Goal: Contribute content: Add original content to the website for others to see

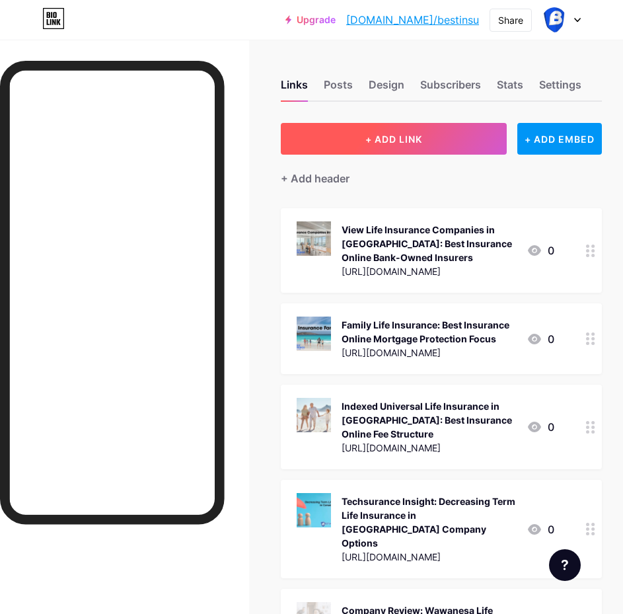
click at [400, 130] on button "+ ADD LINK" at bounding box center [394, 139] width 226 height 32
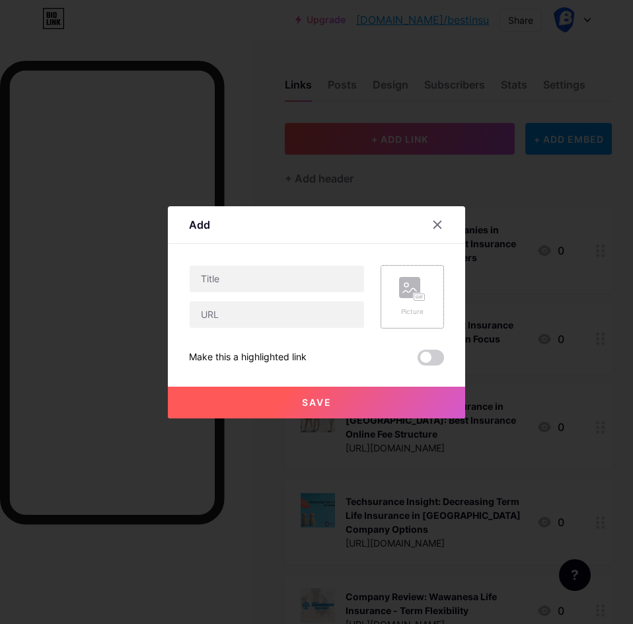
click at [409, 297] on rect at bounding box center [409, 287] width 21 height 21
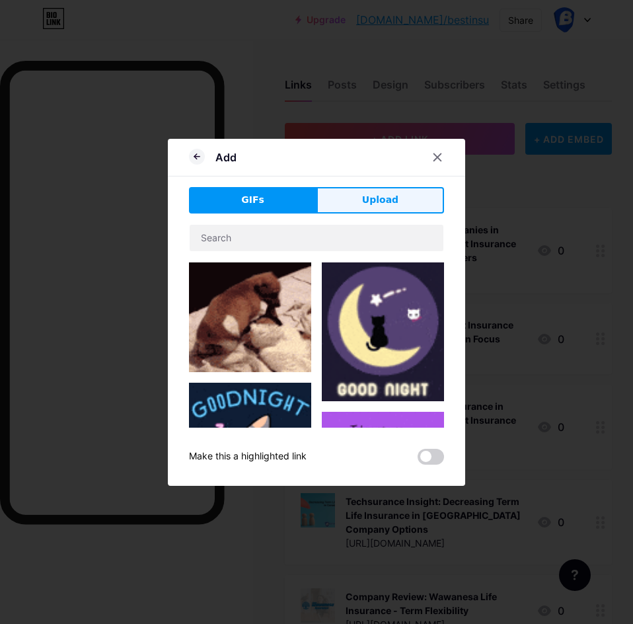
click at [360, 192] on button "Upload" at bounding box center [381, 200] width 128 height 26
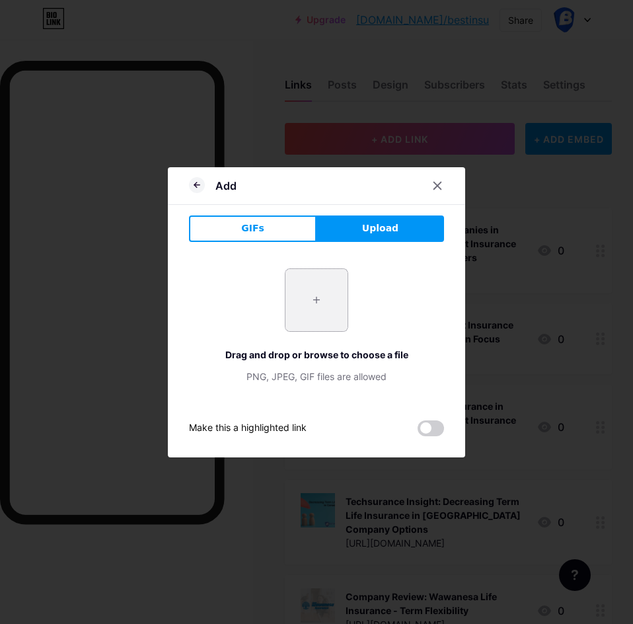
click at [312, 300] on input "file" at bounding box center [317, 300] width 62 height 62
type input "C:\fakepath\life-insurance-with-[MEDICAL_DATA]-in-[GEOGRAPHIC_DATA]-750x375.jpg"
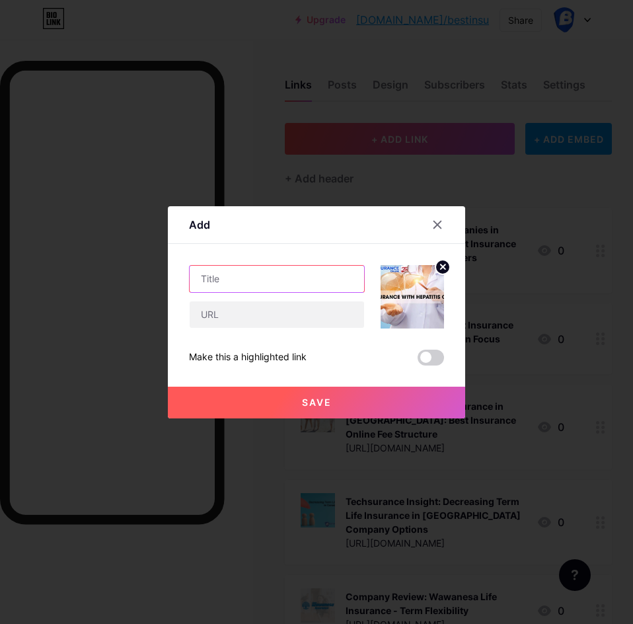
click at [234, 273] on input "text" at bounding box center [277, 279] width 175 height 26
paste input "Can You Get Life Insurance with [MEDICAL_DATA] in [GEOGRAPHIC_DATA]? Best Insur…"
type input "Can You Get Life Insurance with [MEDICAL_DATA] in [GEOGRAPHIC_DATA]? Best Insur…"
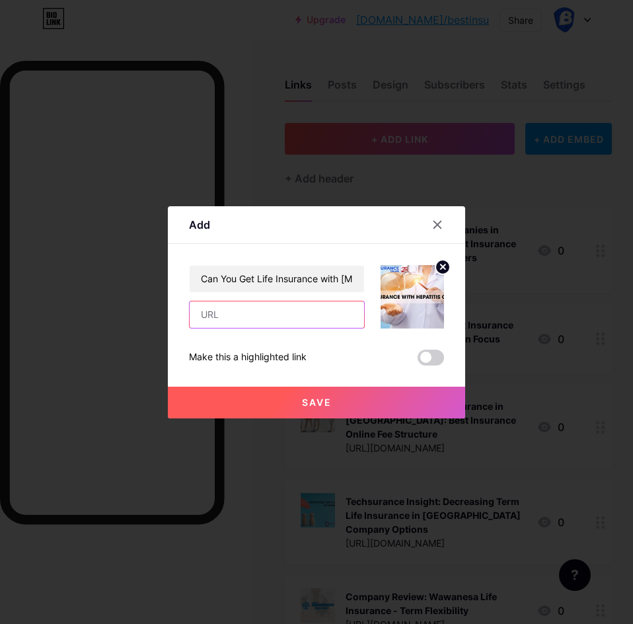
click at [294, 317] on input "text" at bounding box center [277, 314] width 175 height 26
paste input "[URL][DOMAIN_NAME]"
type input "[URL][DOMAIN_NAME]"
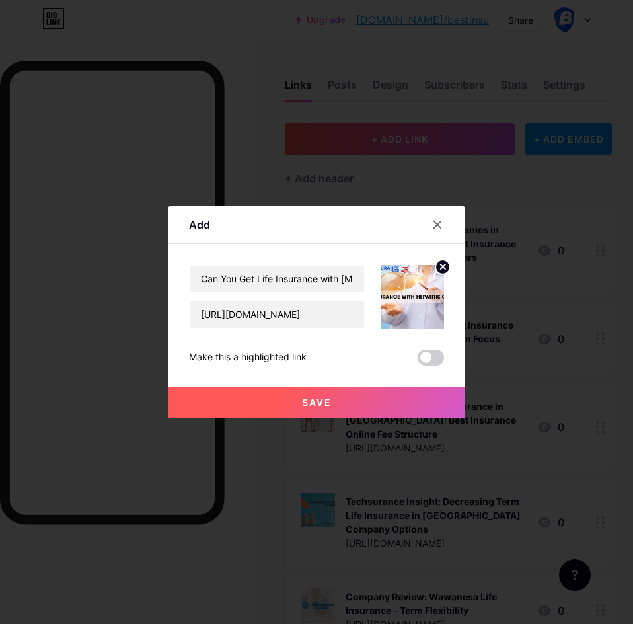
scroll to position [0, 0]
click at [323, 275] on input "Can You Get Life Insurance with [MEDICAL_DATA] in [GEOGRAPHIC_DATA]? Best Insur…" at bounding box center [277, 279] width 175 height 26
paste input "text"
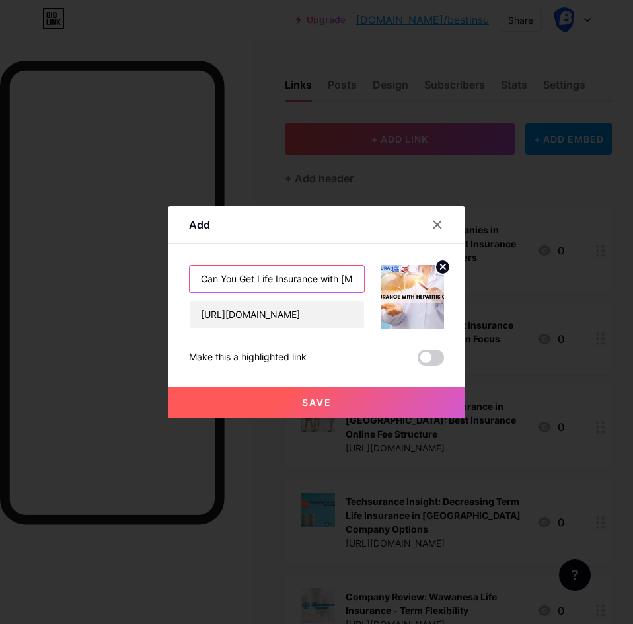
scroll to position [0, 80]
type input "Can You Get Life Insurance with [MEDICAL_DATA] in [GEOGRAPHIC_DATA]?"
click at [300, 403] on button "Save" at bounding box center [316, 403] width 297 height 32
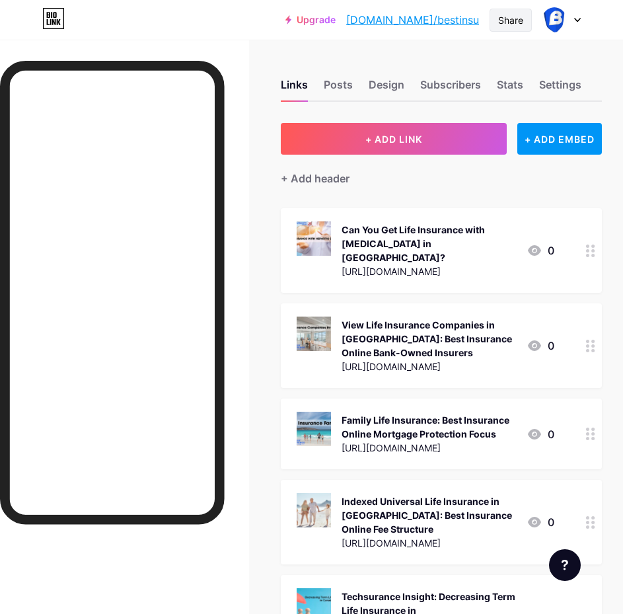
click at [510, 20] on div "Share" at bounding box center [510, 20] width 25 height 14
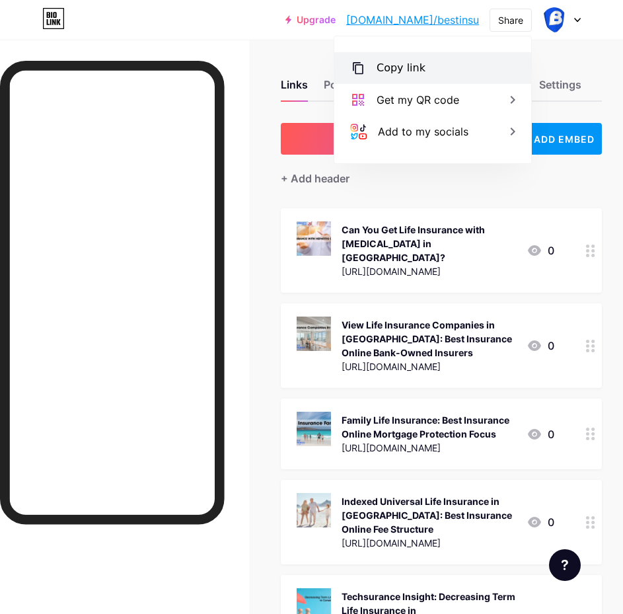
click at [415, 58] on div "Copy link" at bounding box center [432, 68] width 197 height 32
